Goal: Transaction & Acquisition: Purchase product/service

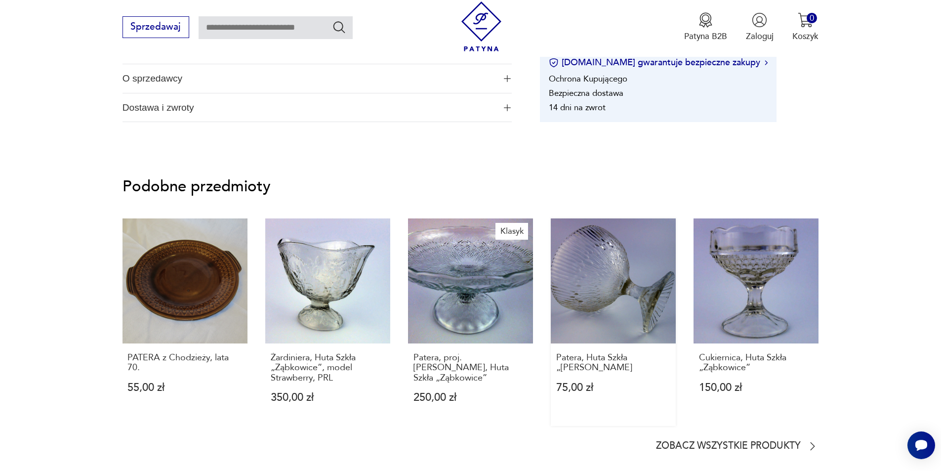
scroll to position [642, 0]
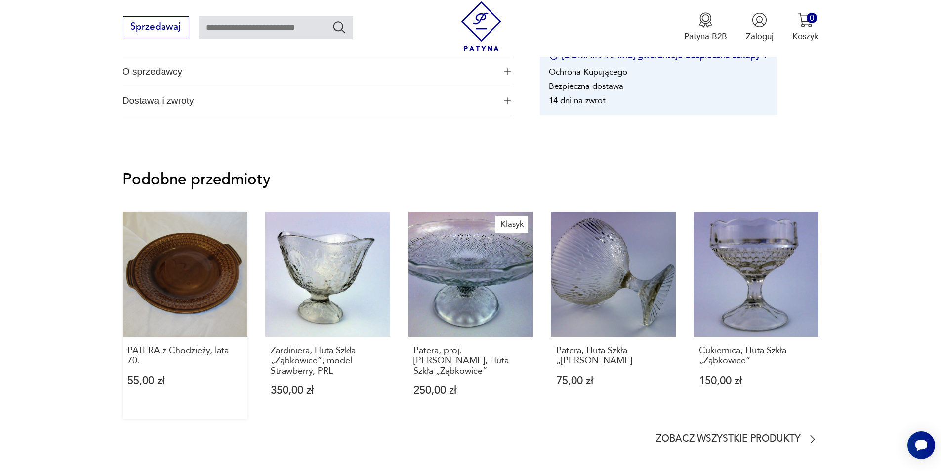
click at [168, 296] on link "PATERA z Chodzieży, lata 70. 55,00 zł" at bounding box center [185, 315] width 125 height 208
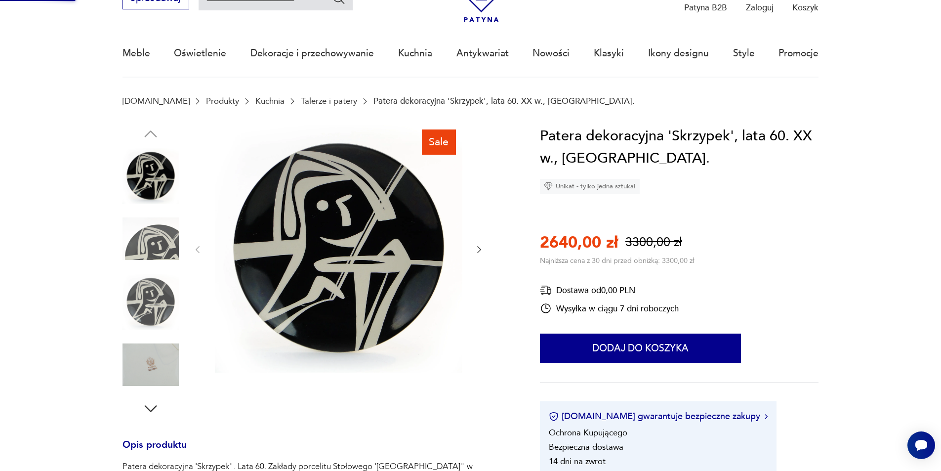
scroll to position [32, 0]
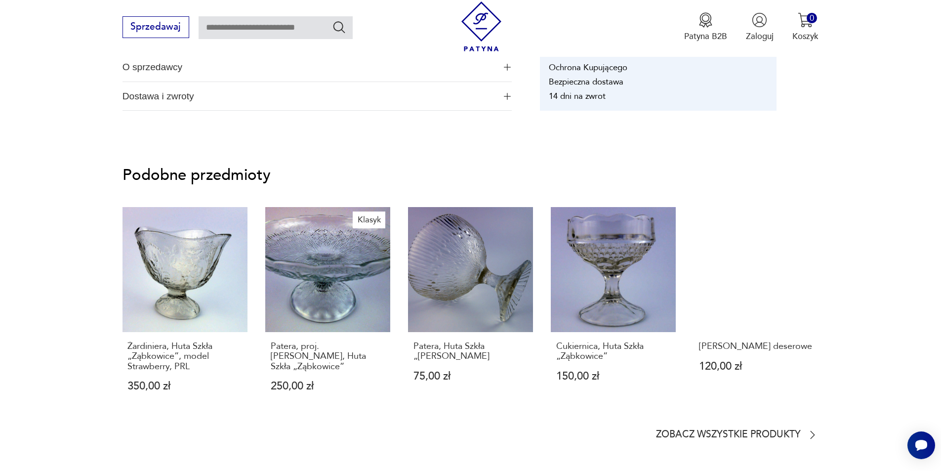
scroll to position [642, 0]
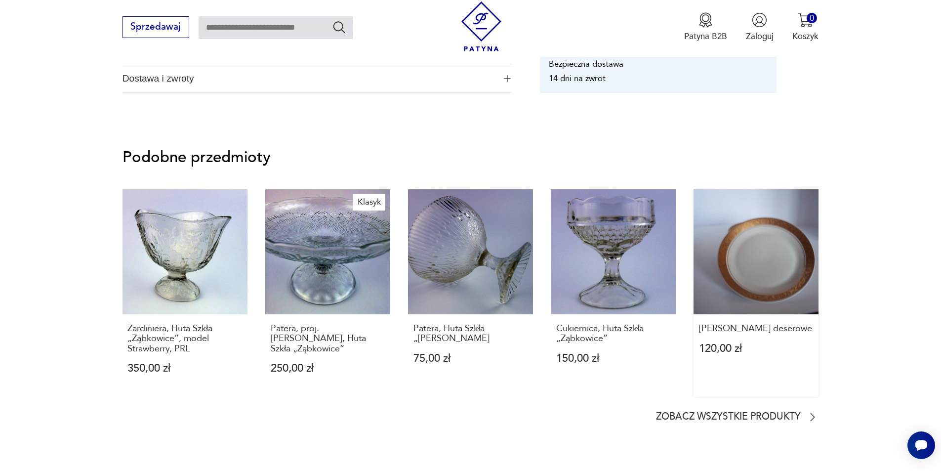
click at [744, 281] on link "[PERSON_NAME] deserowe 120,00 zł" at bounding box center [756, 293] width 125 height 208
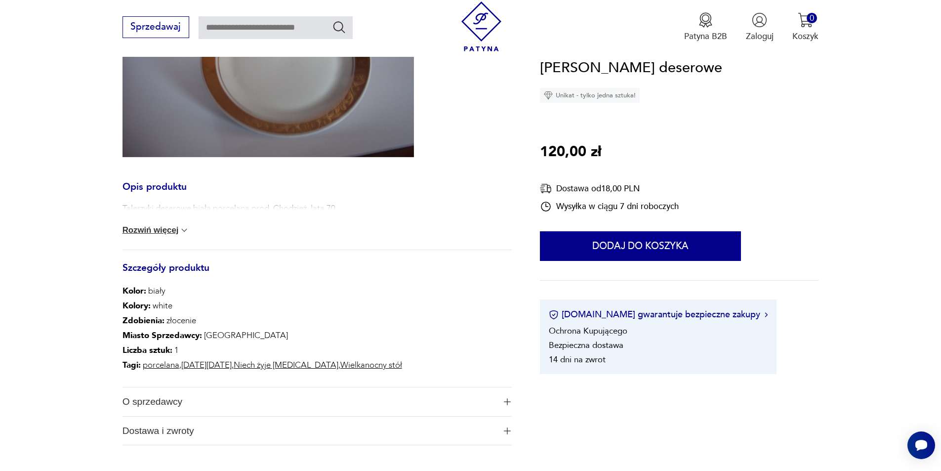
scroll to position [247, 0]
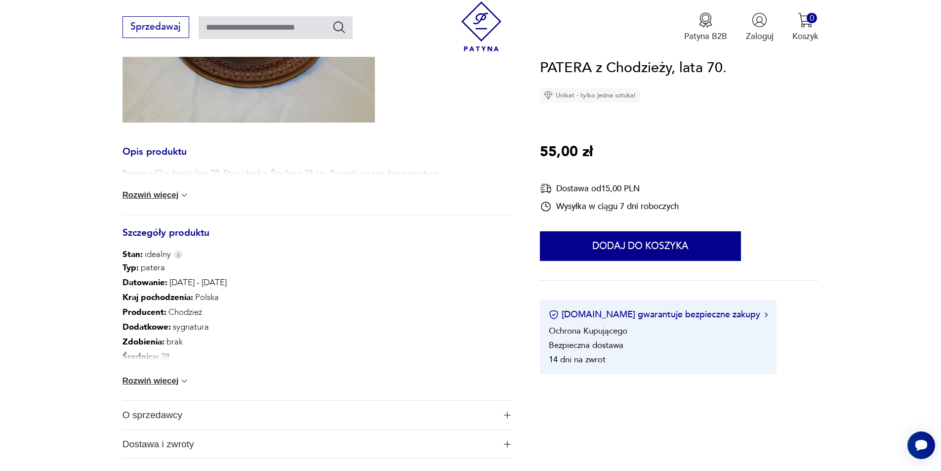
scroll to position [39, 0]
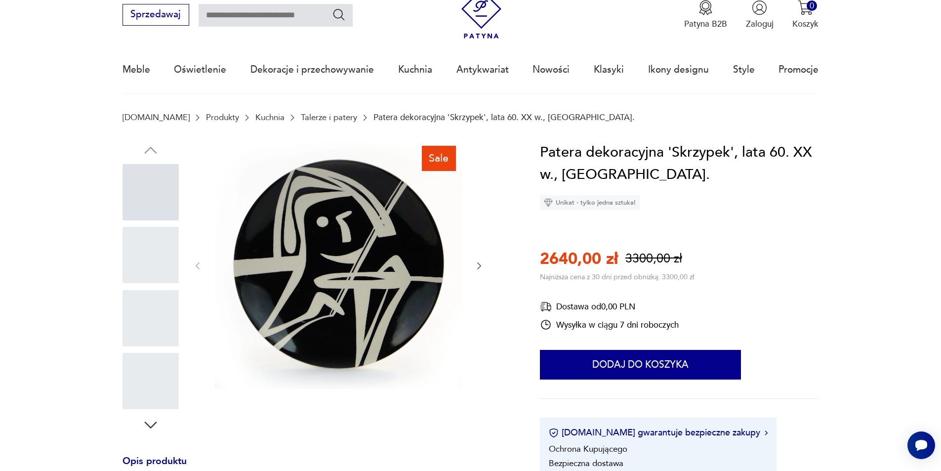
scroll to position [32, 0]
